Goal: Check status: Check status

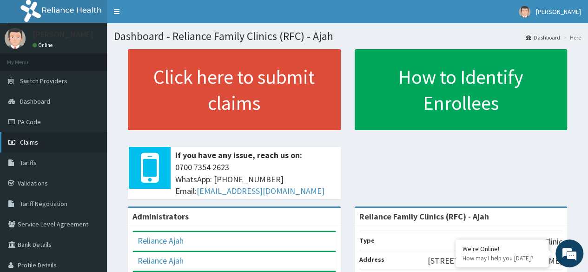
click at [45, 142] on link "Claims" at bounding box center [53, 142] width 107 height 20
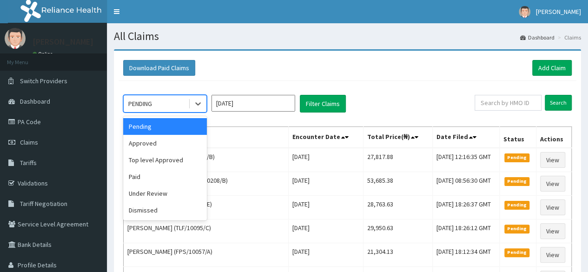
click at [196, 107] on icon at bounding box center [197, 103] width 9 height 9
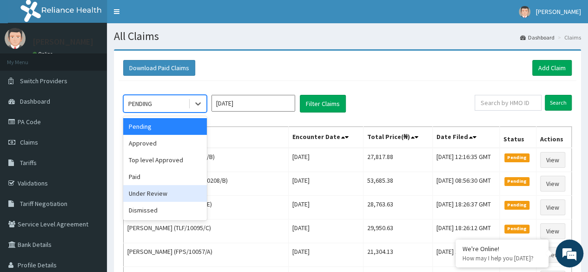
click at [165, 196] on div "Under Review" at bounding box center [165, 193] width 84 height 17
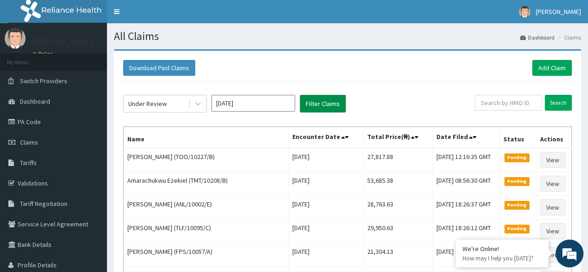
click at [320, 100] on button "Filter Claims" at bounding box center [323, 104] width 46 height 18
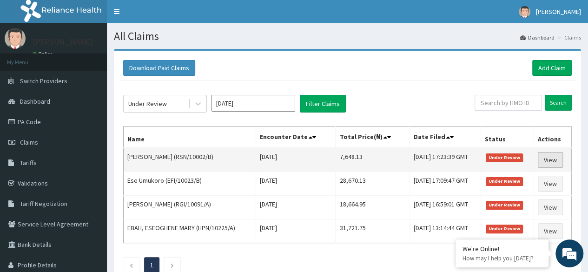
click at [554, 157] on link "View" at bounding box center [550, 160] width 25 height 16
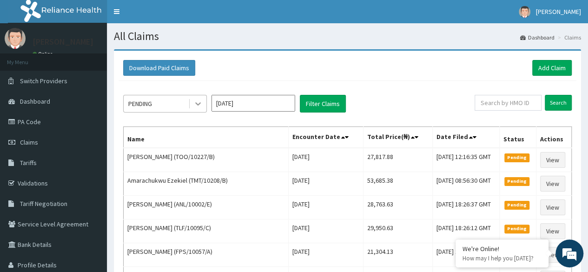
click at [203, 103] on div at bounding box center [198, 103] width 17 height 17
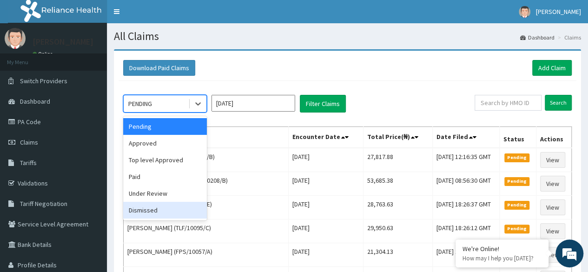
click at [186, 206] on div "Dismissed" at bounding box center [165, 210] width 84 height 17
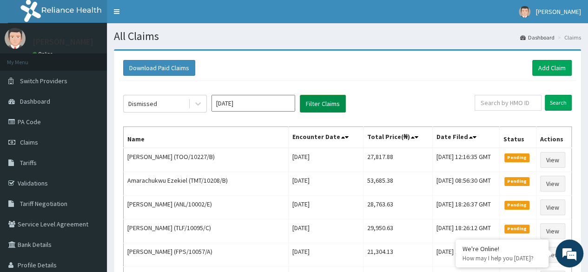
click at [318, 109] on button "Filter Claims" at bounding box center [323, 104] width 46 height 18
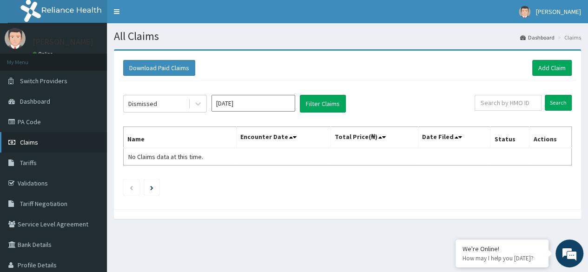
click at [55, 139] on link "Claims" at bounding box center [53, 142] width 107 height 20
